Goal: Navigation & Orientation: Find specific page/section

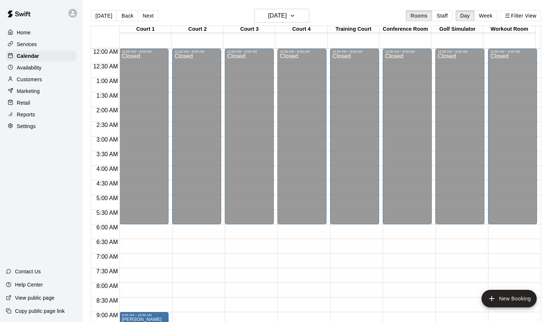
scroll to position [384, 0]
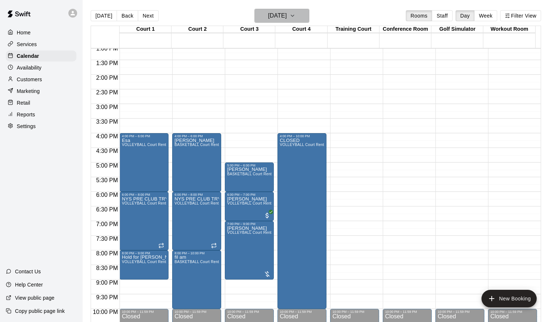
click at [294, 15] on icon "button" at bounding box center [292, 15] width 3 height 1
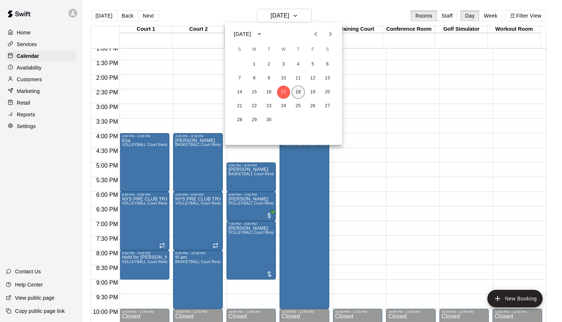
click at [297, 91] on button "18" at bounding box center [297, 92] width 13 height 13
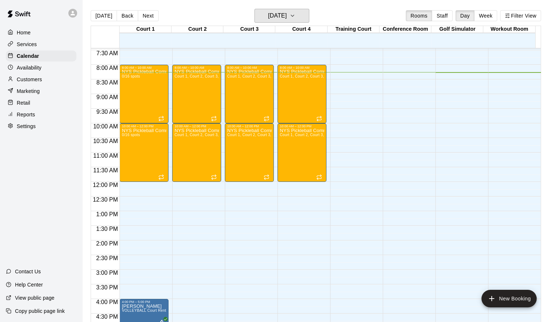
scroll to position [208, 0]
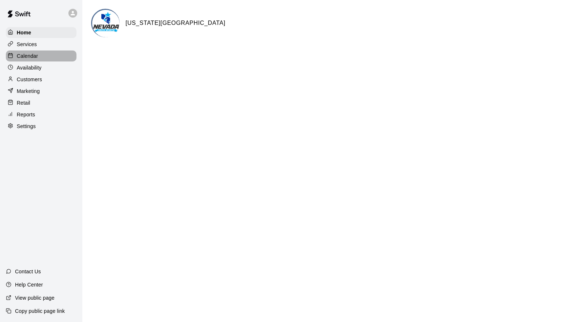
click at [50, 54] on div "Calendar" at bounding box center [41, 55] width 71 height 11
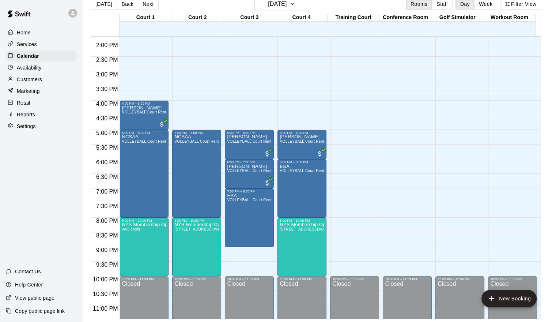
scroll to position [409, 0]
